Goal: Task Accomplishment & Management: Use online tool/utility

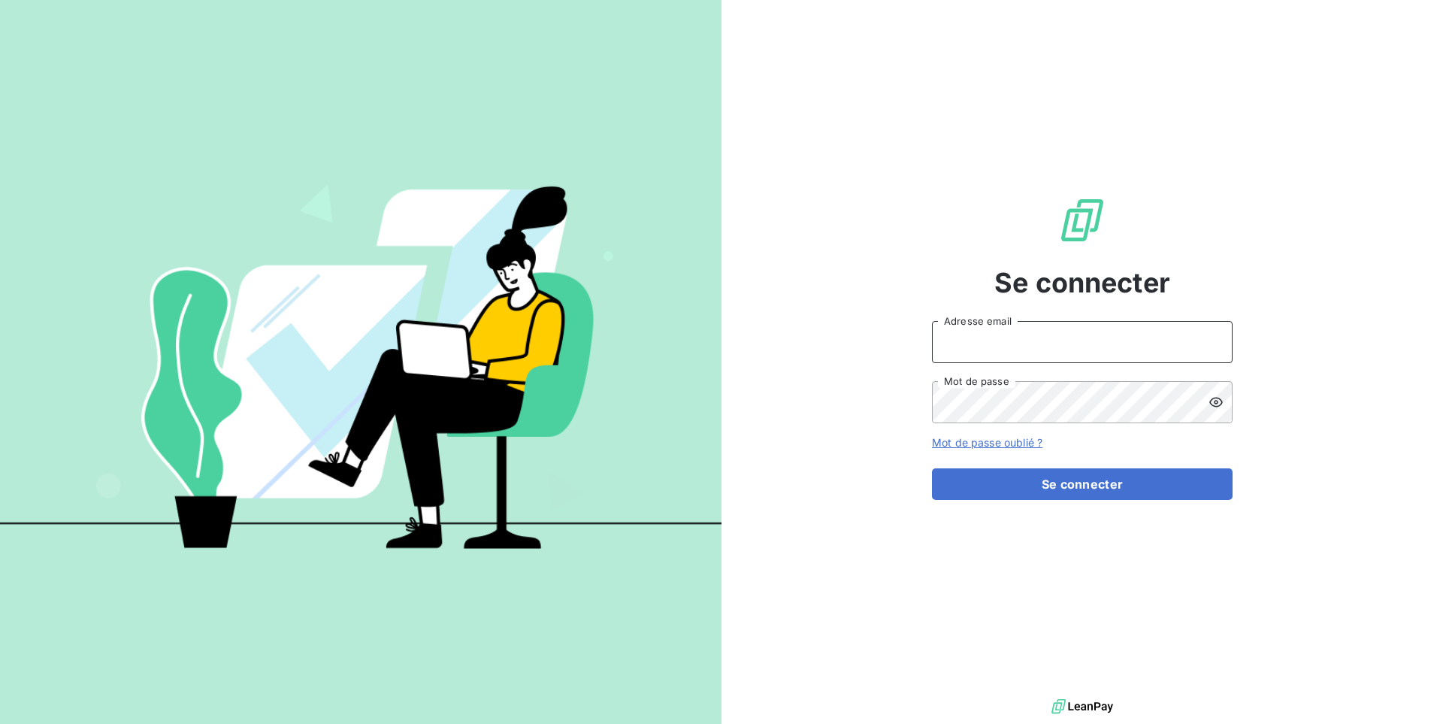
click at [988, 359] on input "Adresse email" at bounding box center [1082, 342] width 301 height 42
paste input "sodifo"
type input "admin@sodifo"
click at [932, 468] on button "Se connecter" at bounding box center [1082, 484] width 301 height 32
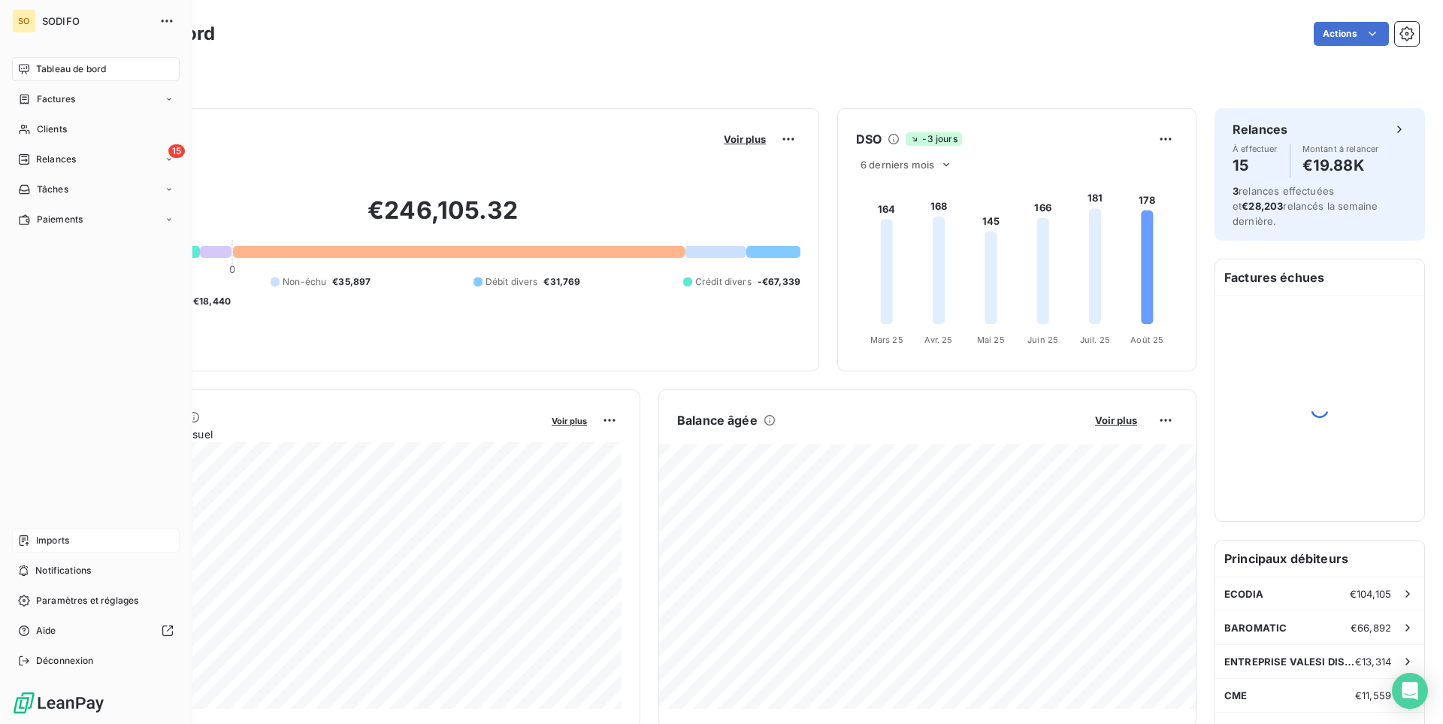
click at [86, 541] on div "Imports" at bounding box center [96, 540] width 168 height 24
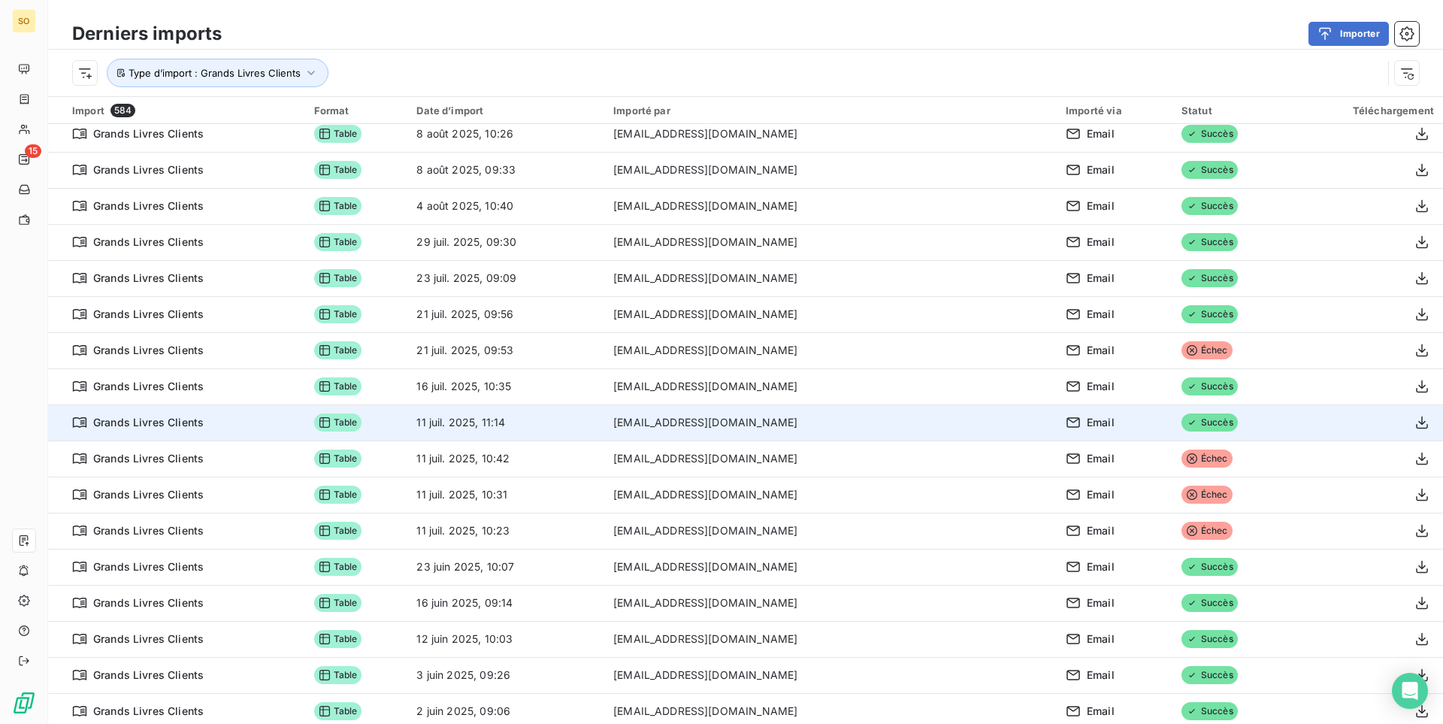
scroll to position [153, 0]
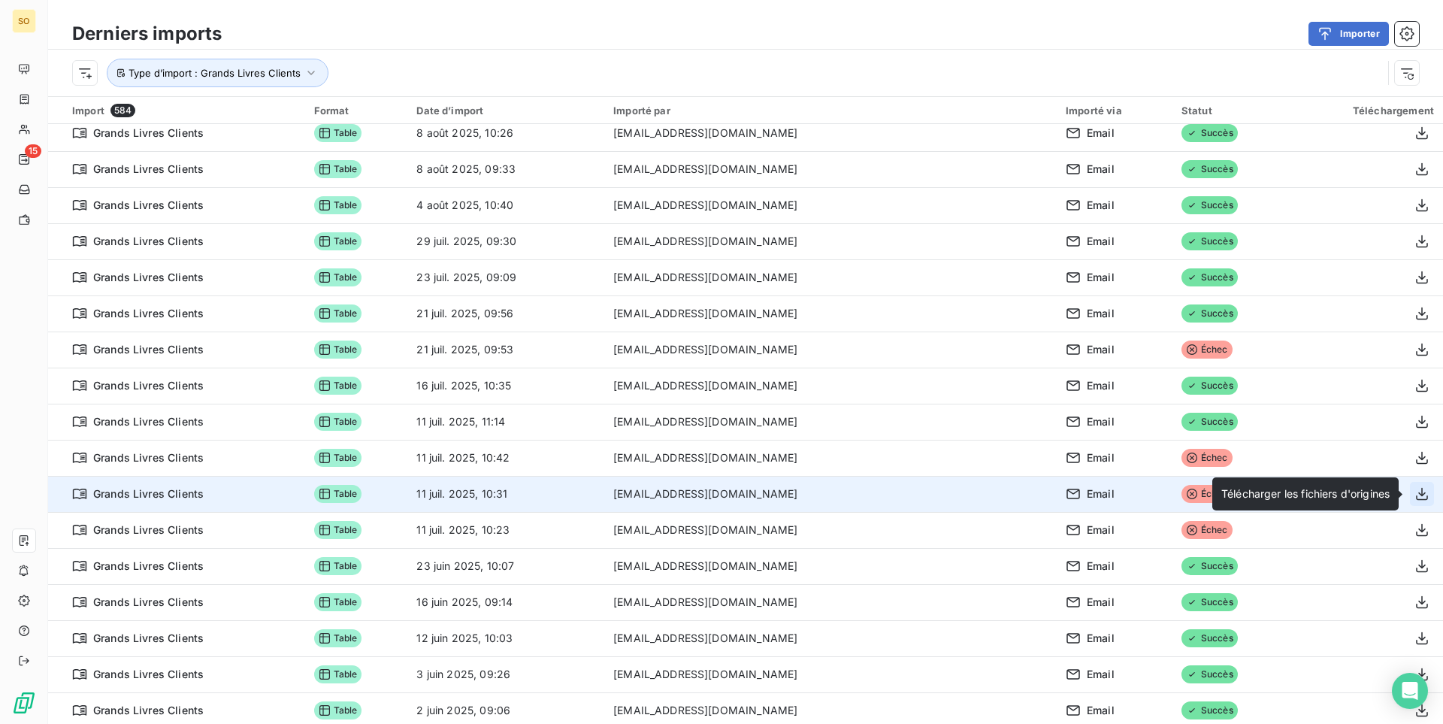
click at [1414, 496] on button "button" at bounding box center [1422, 494] width 24 height 24
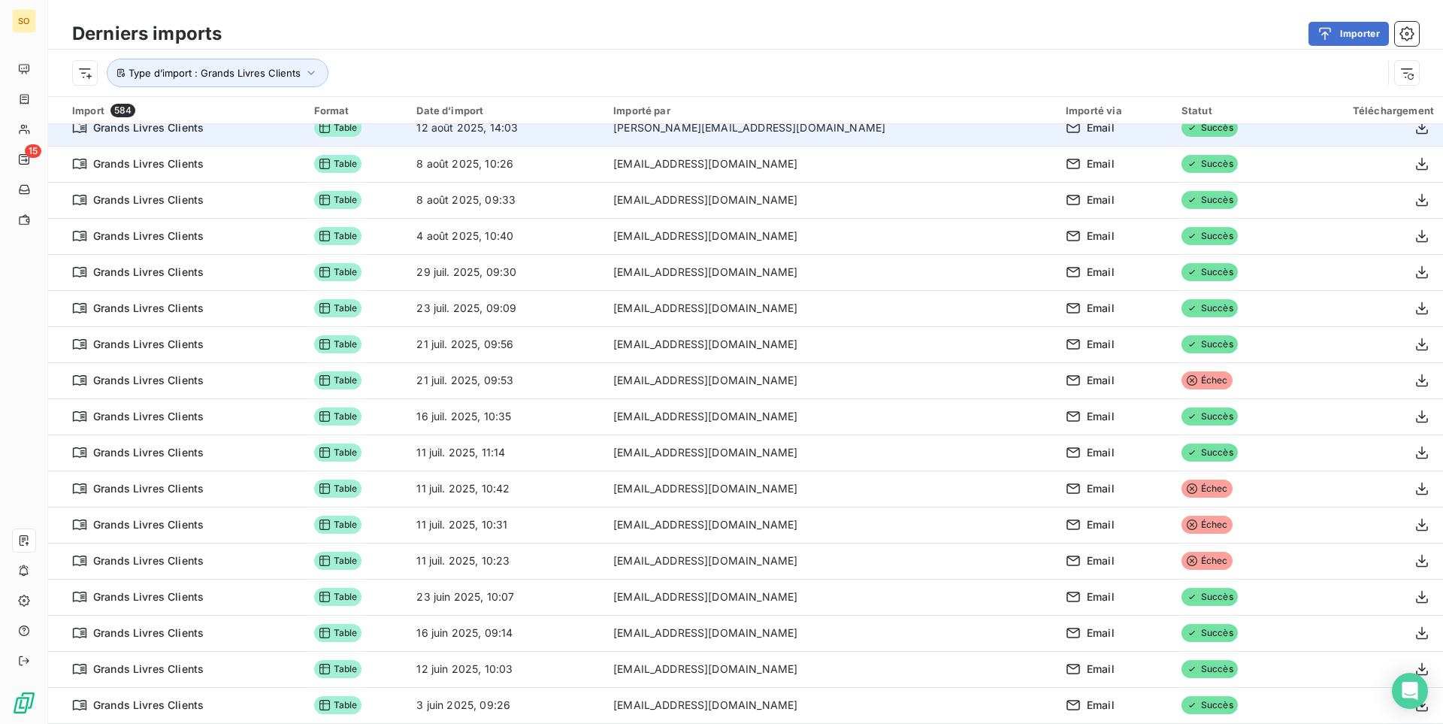
scroll to position [0, 0]
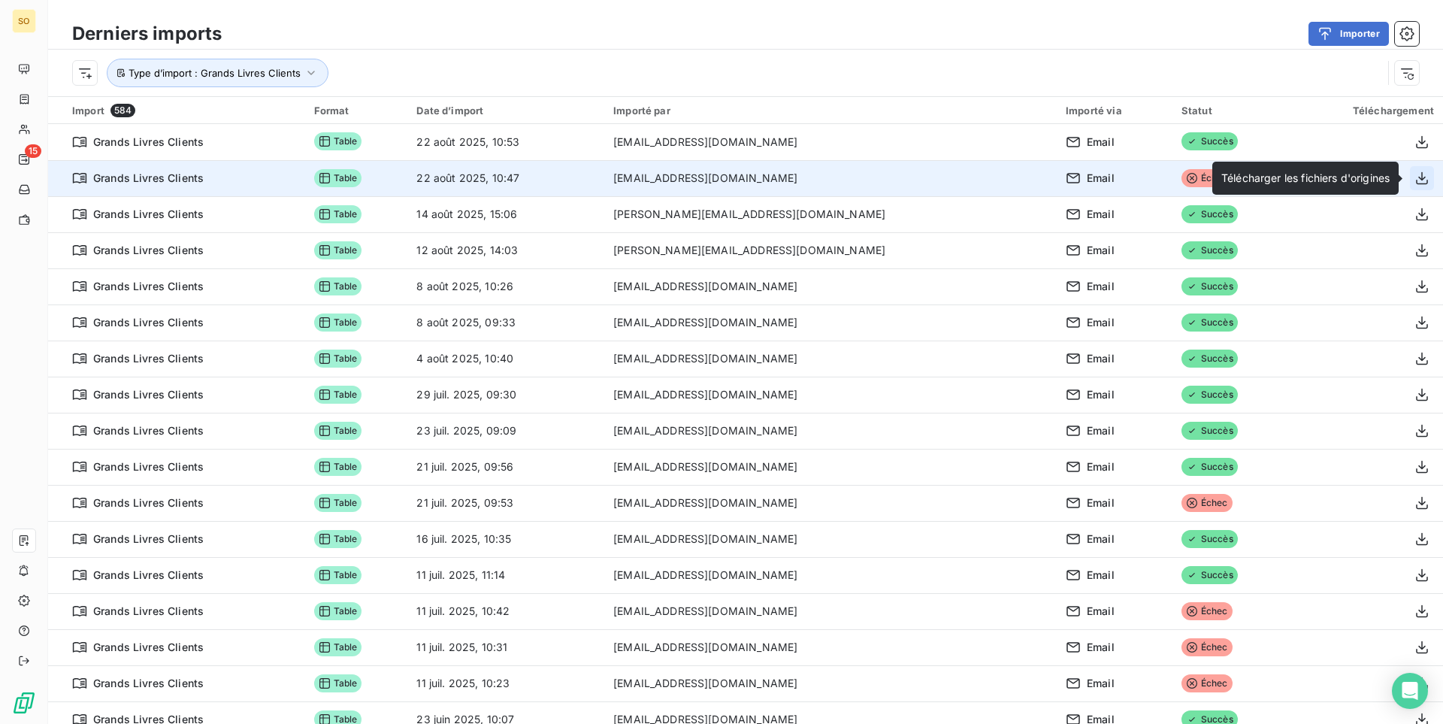
click at [1431, 177] on button "button" at bounding box center [1422, 178] width 24 height 24
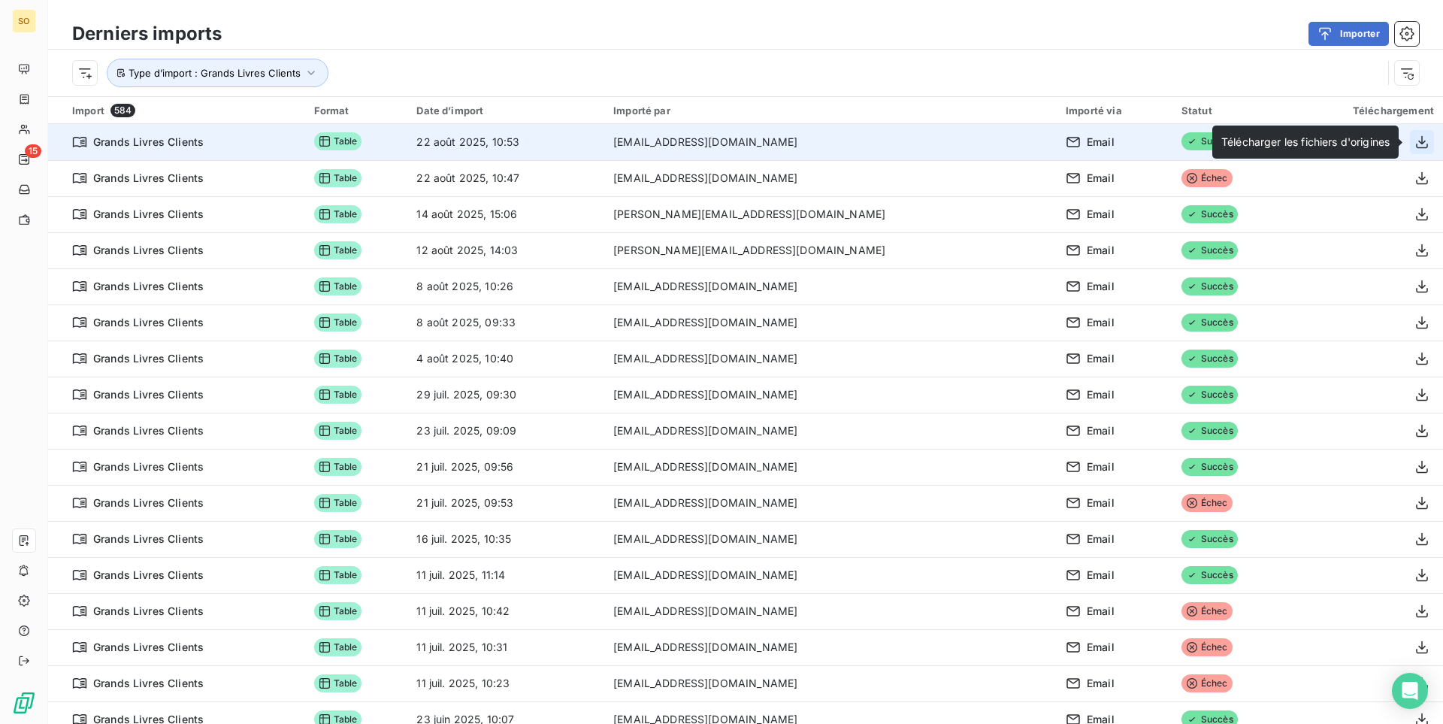
click at [1420, 147] on icon "button" at bounding box center [1422, 141] width 12 height 13
